Goal: Find specific page/section: Find specific page/section

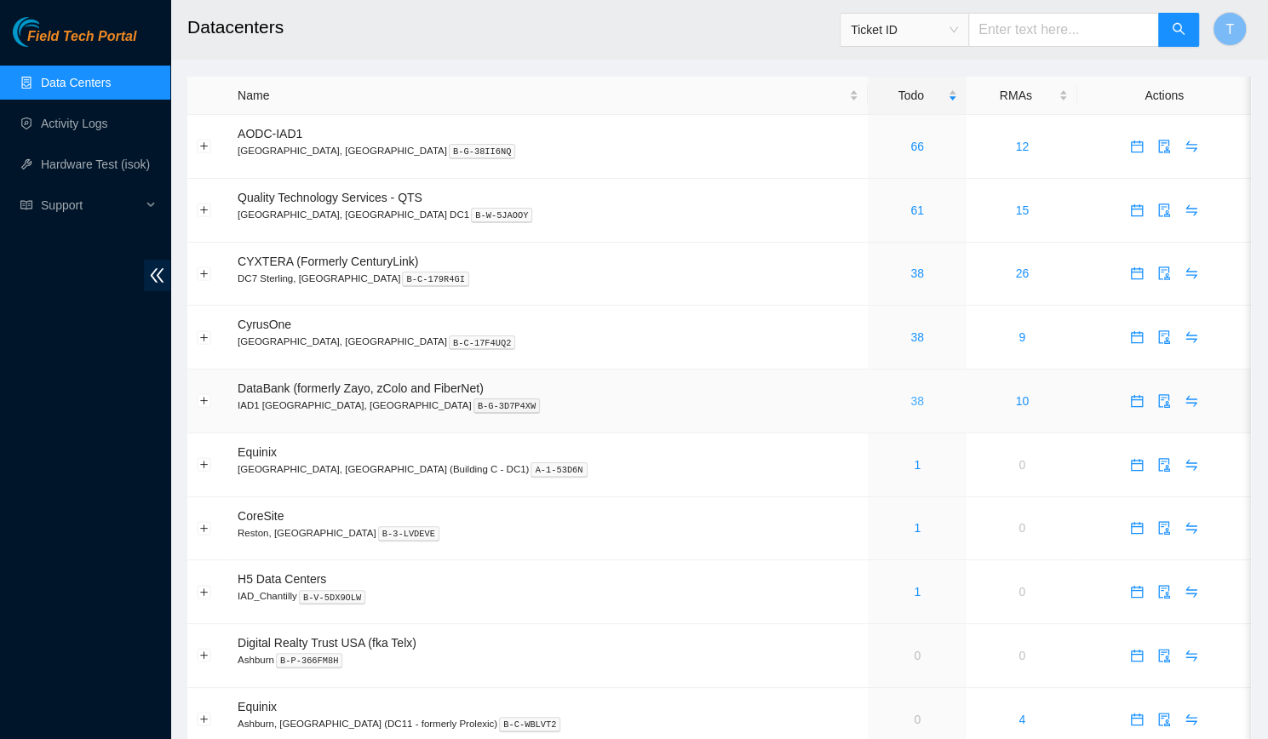
click at [911, 406] on link "38" at bounding box center [918, 401] width 14 height 14
